Goal: Leave review/rating: Share an evaluation or opinion about a product, service, or content

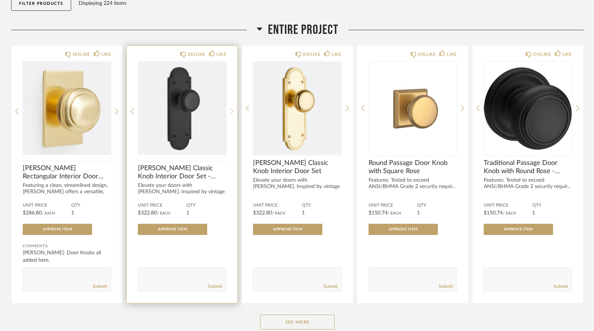
scroll to position [168, 0]
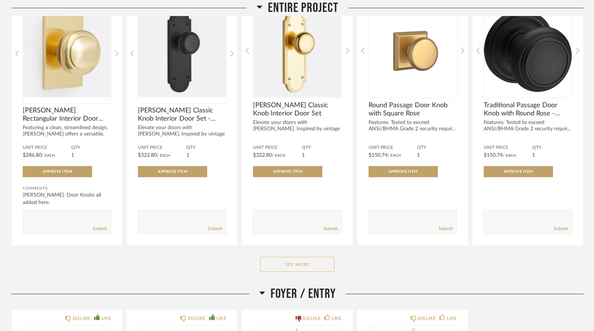
click at [291, 257] on button "See More" at bounding box center [297, 264] width 75 height 15
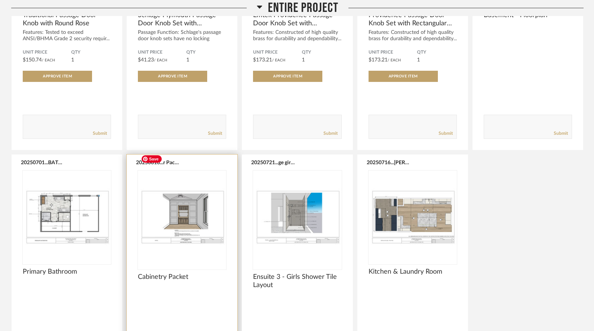
scroll to position [544, 0]
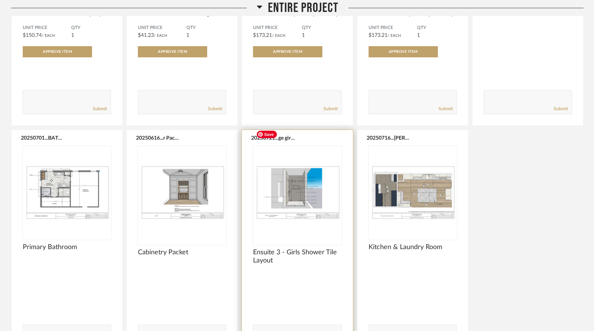
click at [299, 170] on img "0" at bounding box center [297, 192] width 88 height 93
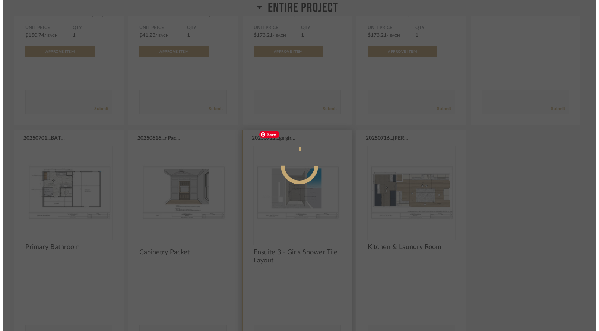
scroll to position [0, 0]
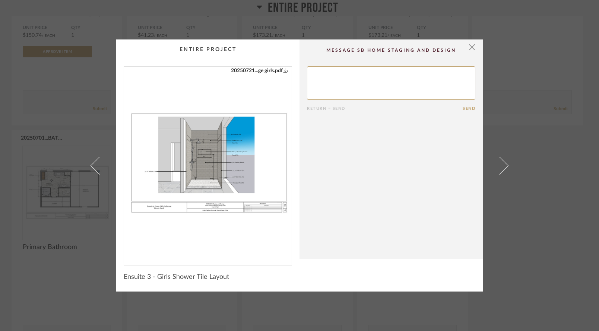
click at [214, 162] on img "0" at bounding box center [208, 163] width 168 height 193
click at [473, 46] on span "button" at bounding box center [472, 46] width 15 height 15
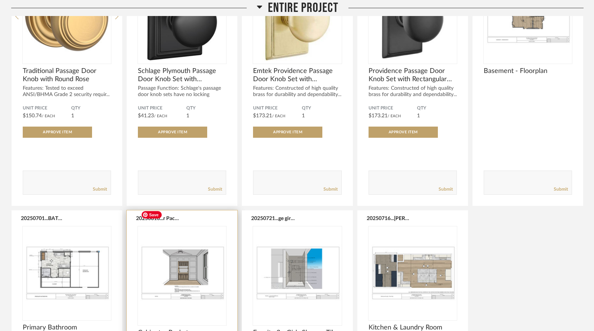
scroll to position [458, 0]
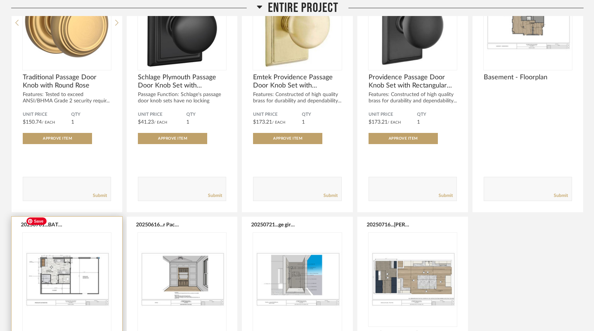
click at [61, 267] on img "0" at bounding box center [67, 279] width 88 height 93
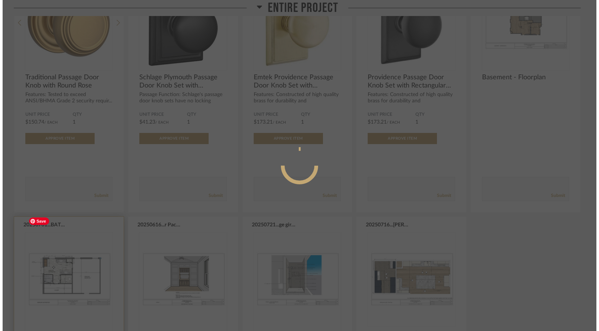
scroll to position [0, 0]
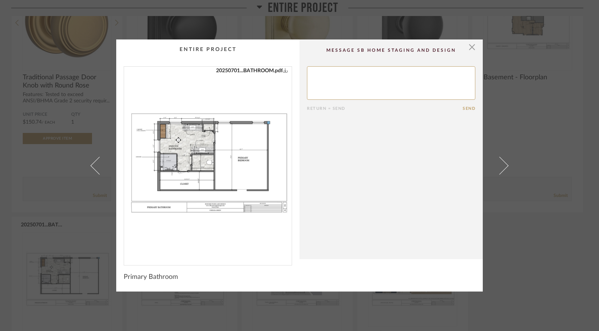
click at [199, 155] on img "0" at bounding box center [208, 163] width 168 height 193
click at [472, 47] on span "button" at bounding box center [472, 46] width 15 height 15
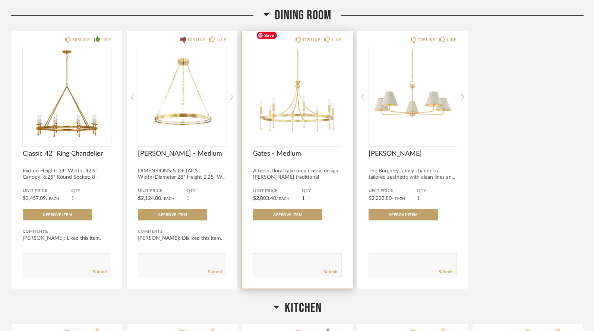
scroll to position [1569, 0]
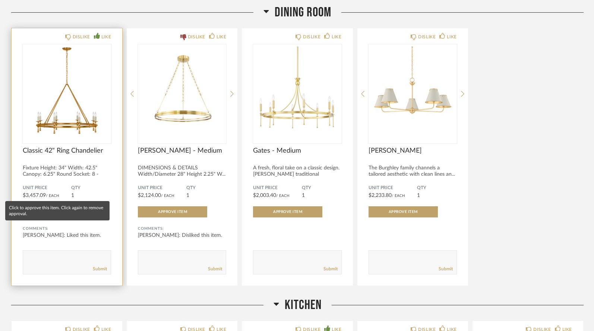
click at [55, 210] on span "Approve Item" at bounding box center [57, 212] width 29 height 4
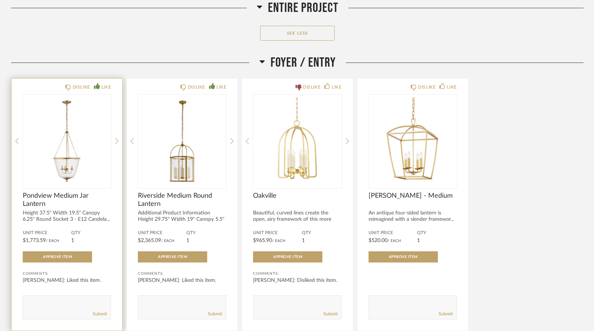
scroll to position [881, 0]
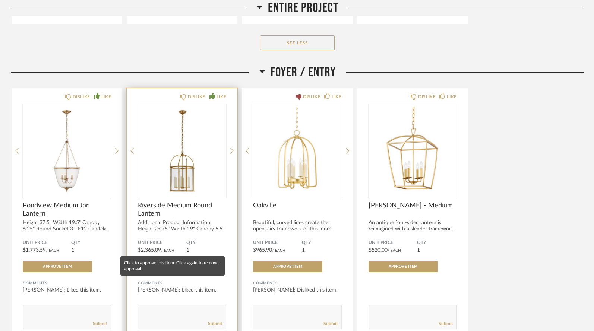
click at [172, 265] on span "Approve Item" at bounding box center [172, 267] width 29 height 4
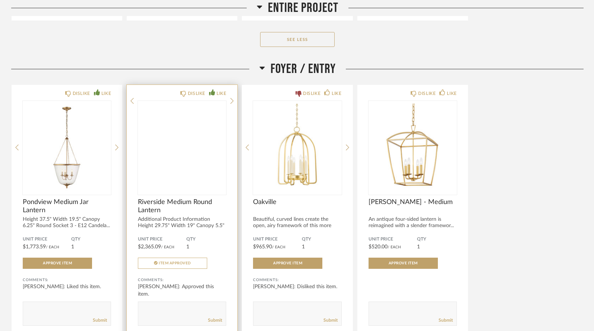
scroll to position [876, 0]
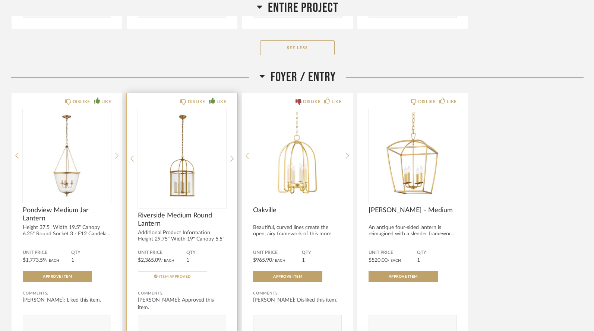
click at [261, 75] on icon at bounding box center [261, 76] width 5 height 3
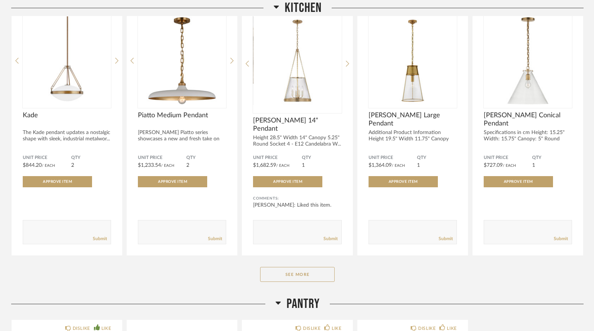
scroll to position [1625, 0]
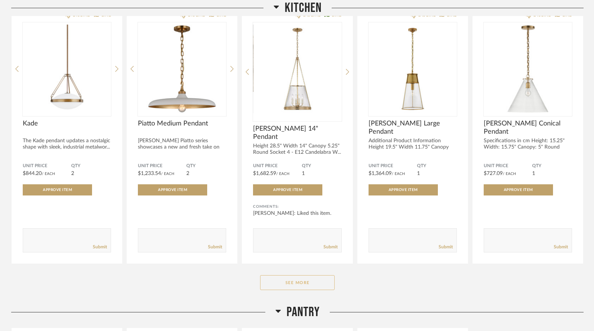
click at [286, 275] on button "See More" at bounding box center [297, 282] width 75 height 15
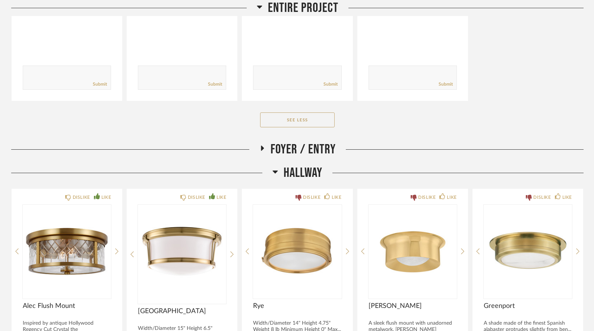
scroll to position [803, 0]
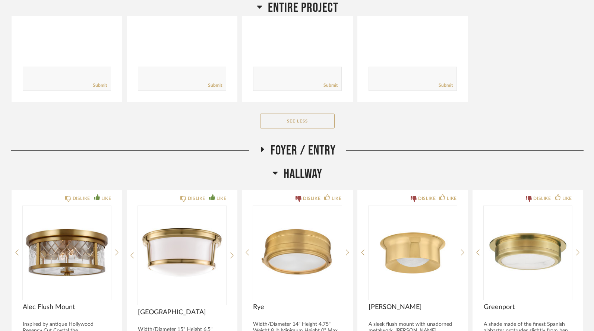
click at [260, 147] on icon at bounding box center [261, 150] width 9 height 6
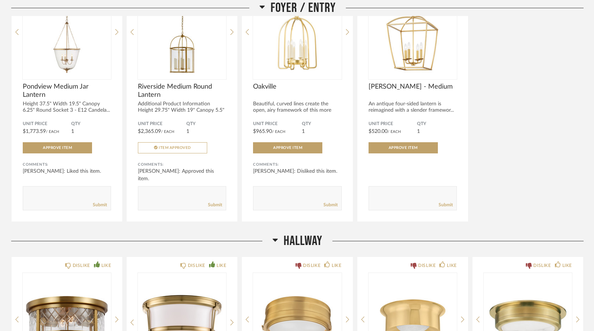
scroll to position [1001, 0]
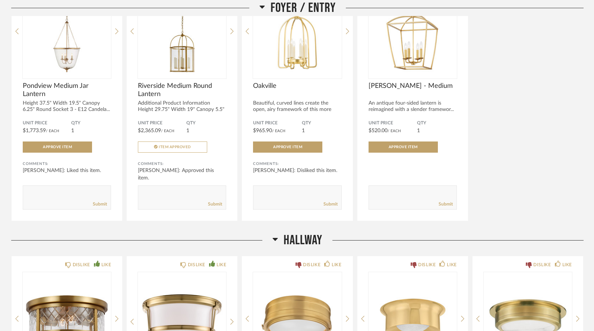
click at [275, 238] on icon at bounding box center [275, 239] width 5 height 3
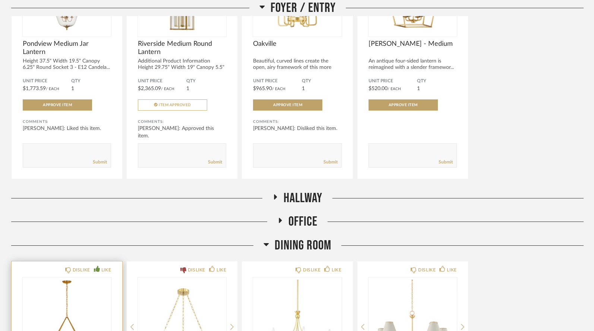
scroll to position [1060, 0]
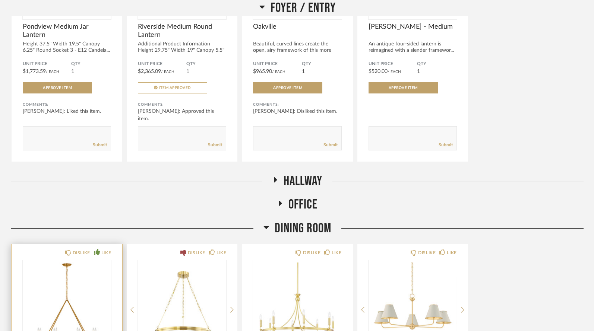
click at [274, 177] on icon at bounding box center [275, 179] width 3 height 5
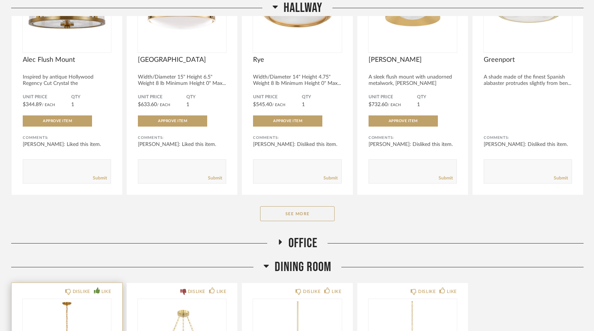
scroll to position [1325, 0]
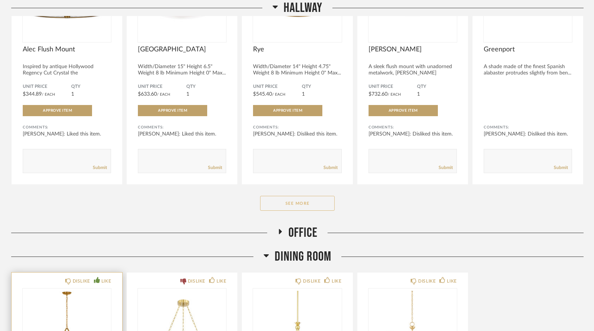
click at [270, 196] on button "See More" at bounding box center [297, 203] width 75 height 15
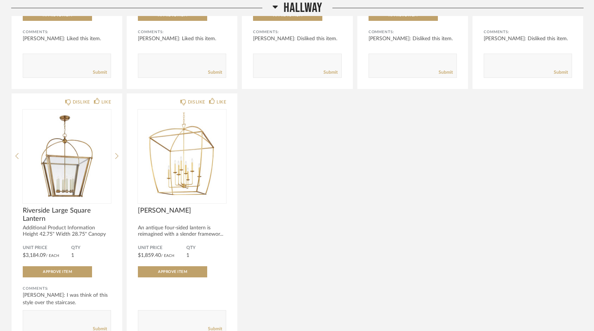
scroll to position [1453, 0]
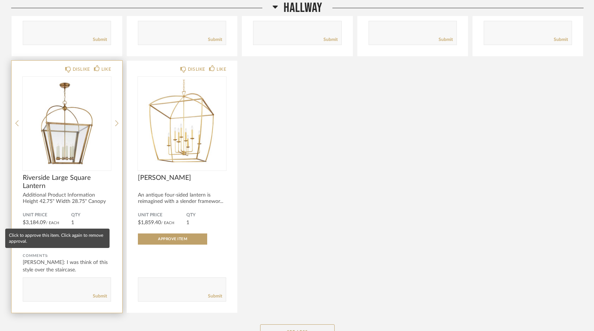
click at [55, 237] on span "Approve Item" at bounding box center [57, 239] width 29 height 4
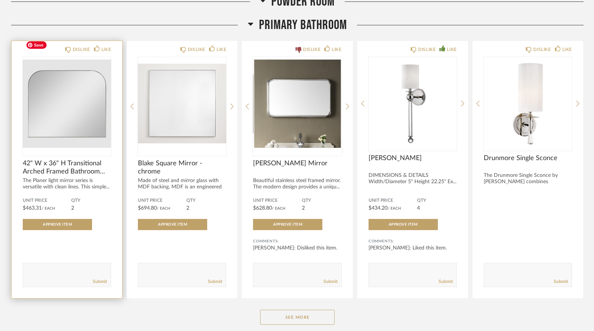
scroll to position [4350, 0]
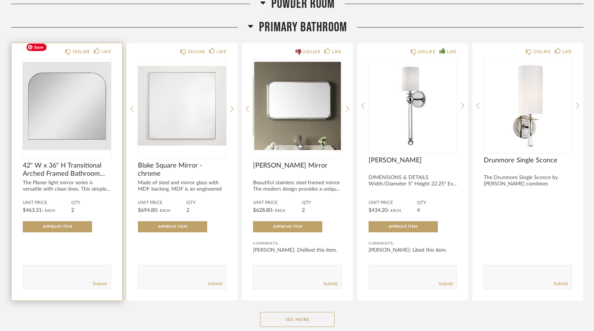
click at [78, 105] on img "0" at bounding box center [67, 105] width 88 height 93
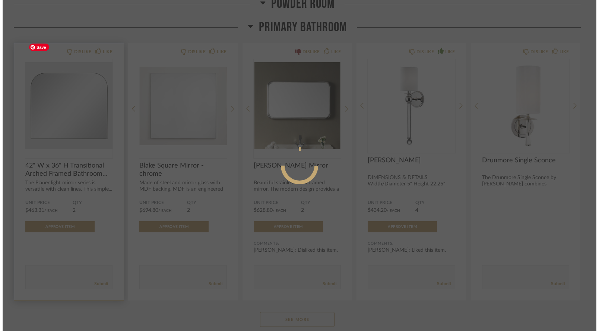
scroll to position [0, 0]
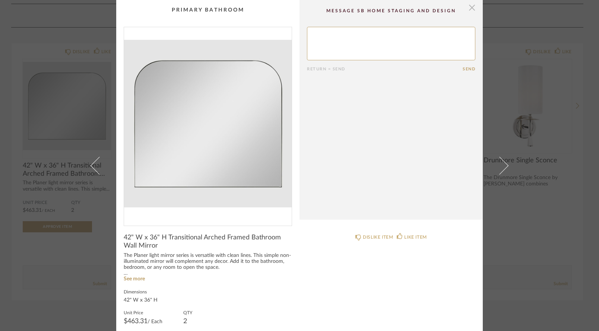
click at [467, 7] on span "button" at bounding box center [472, 7] width 15 height 15
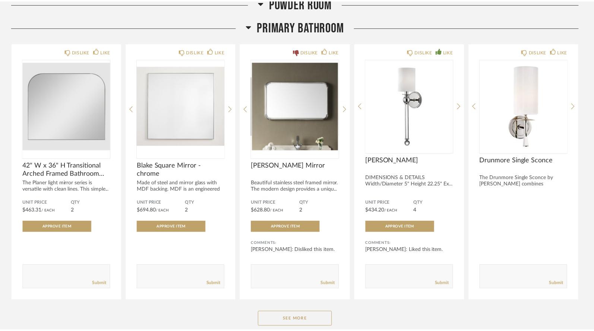
scroll to position [4350, 0]
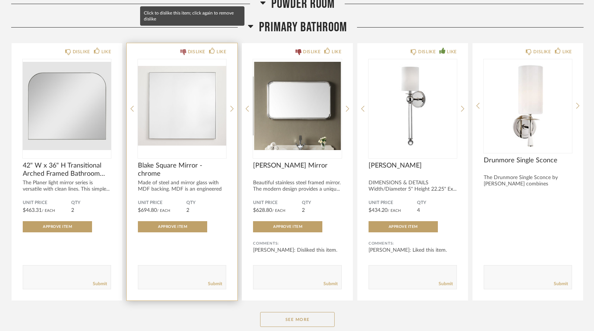
click at [196, 48] on div "DISLIKE" at bounding box center [197, 51] width 18 height 7
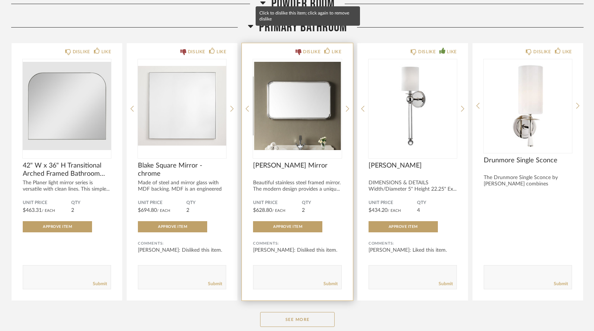
click at [312, 48] on div "DISLIKE" at bounding box center [312, 51] width 18 height 7
click at [309, 48] on div "DISLIKE" at bounding box center [312, 51] width 18 height 7
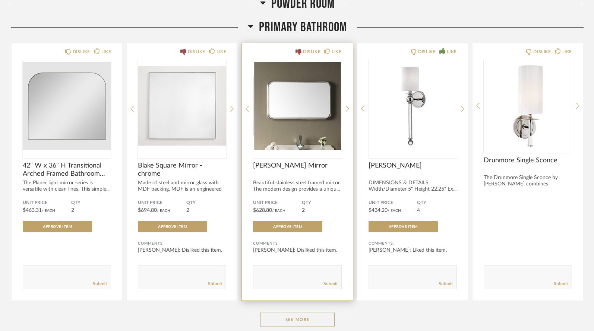
click at [282, 279] on div "Submit" at bounding box center [297, 284] width 88 height 10
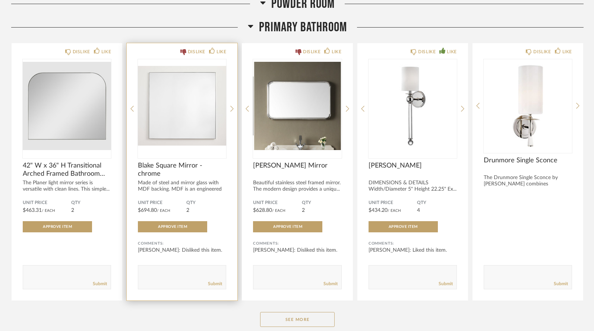
click at [183, 269] on textarea at bounding box center [182, 274] width 88 height 10
type textarea "Do not care for the square."
click at [219, 281] on link "Submit" at bounding box center [215, 284] width 14 height 6
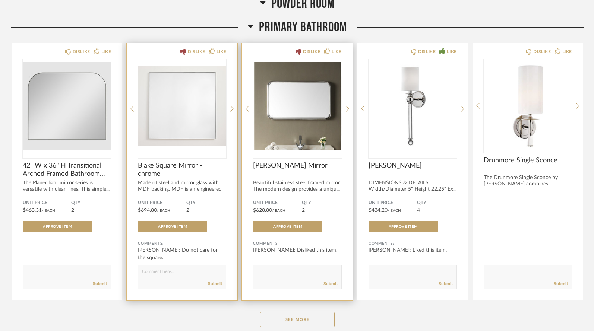
click at [281, 269] on textarea at bounding box center [297, 274] width 88 height 10
type textarea "f"
type textarea "Frame too heavy."
click at [329, 281] on link "Submit" at bounding box center [330, 284] width 14 height 6
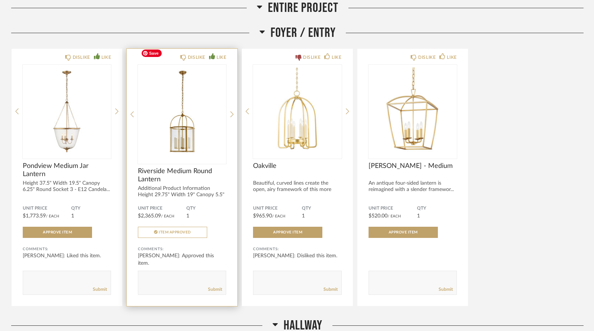
scroll to position [921, 0]
drag, startPoint x: 136, startPoint y: 152, endPoint x: 168, endPoint y: 161, distance: 32.9
click at [168, 161] on div "DISLIKE LIKE Riverside Medium Round Lantern Additional Product Information Heig…" at bounding box center [182, 176] width 111 height 257
copy span "Riverside Medium Round Lantern"
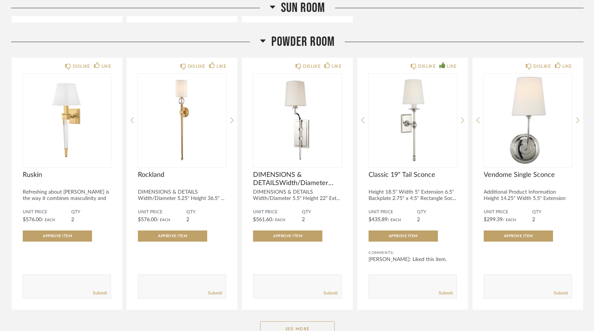
scroll to position [4028, 0]
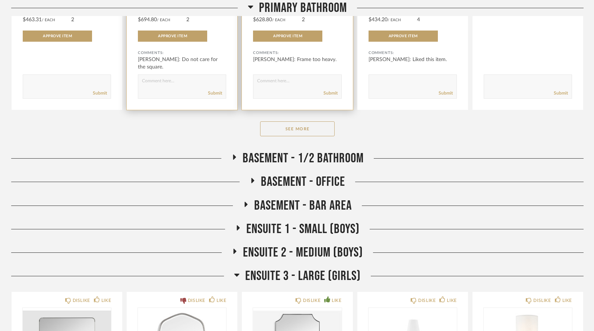
click at [239, 271] on icon at bounding box center [237, 275] width 6 height 9
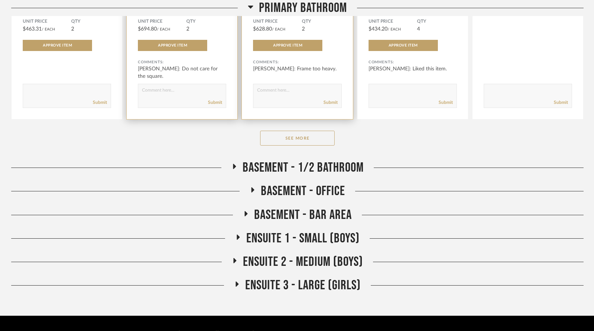
scroll to position [4541, 0]
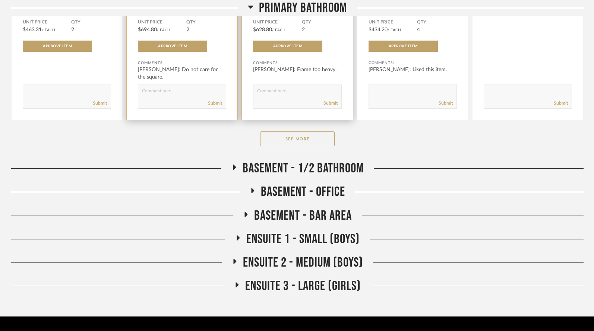
click at [237, 282] on icon at bounding box center [237, 284] width 3 height 5
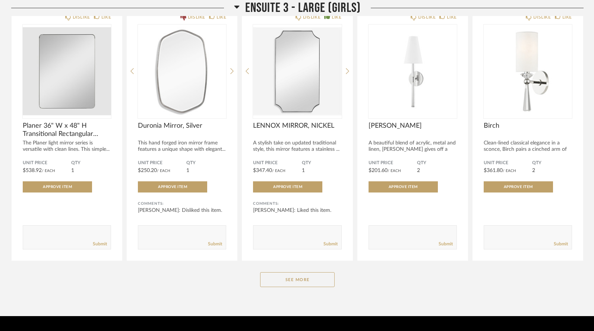
scroll to position [4834, 0]
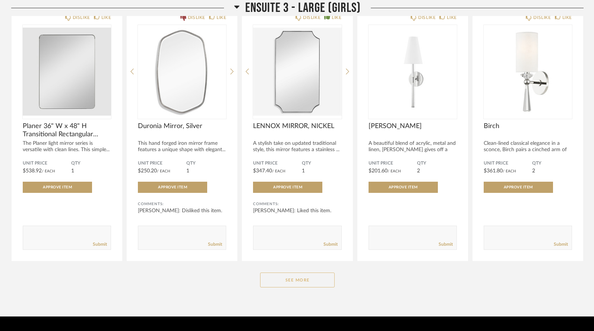
click at [278, 273] on button "See More" at bounding box center [297, 280] width 75 height 15
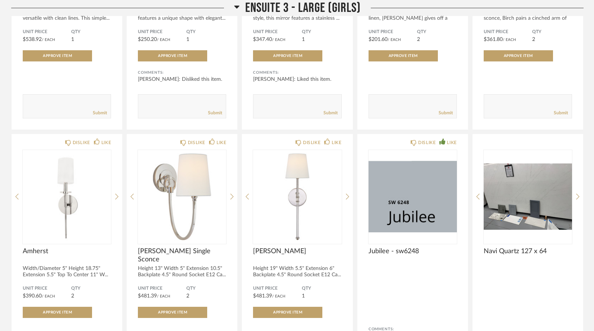
scroll to position [4969, 0]
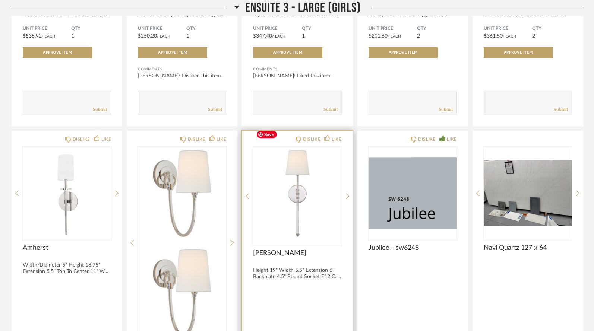
click at [0, 0] on img at bounding box center [0, 0] width 0 height 0
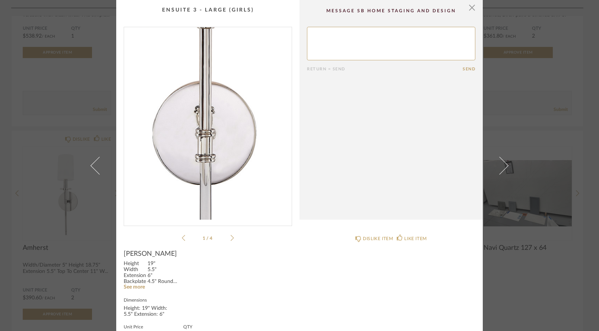
scroll to position [0, 0]
